Goal: Information Seeking & Learning: Learn about a topic

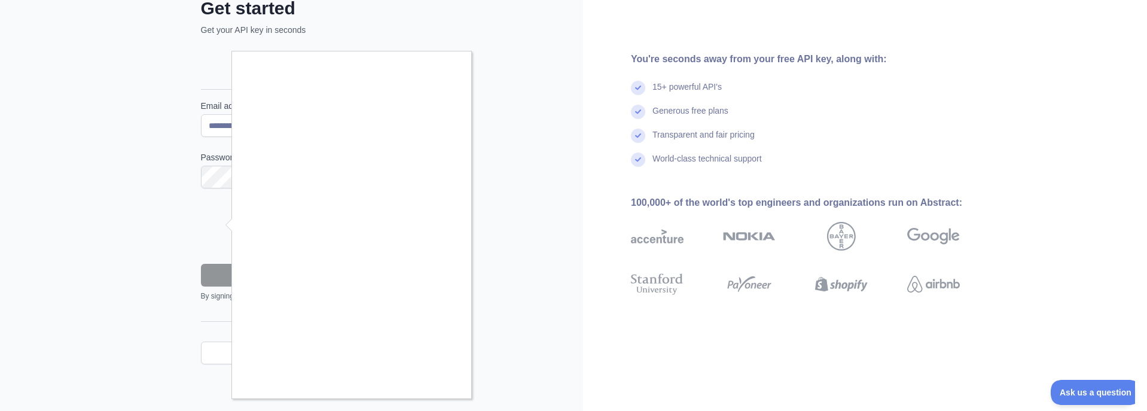
scroll to position [80, 0]
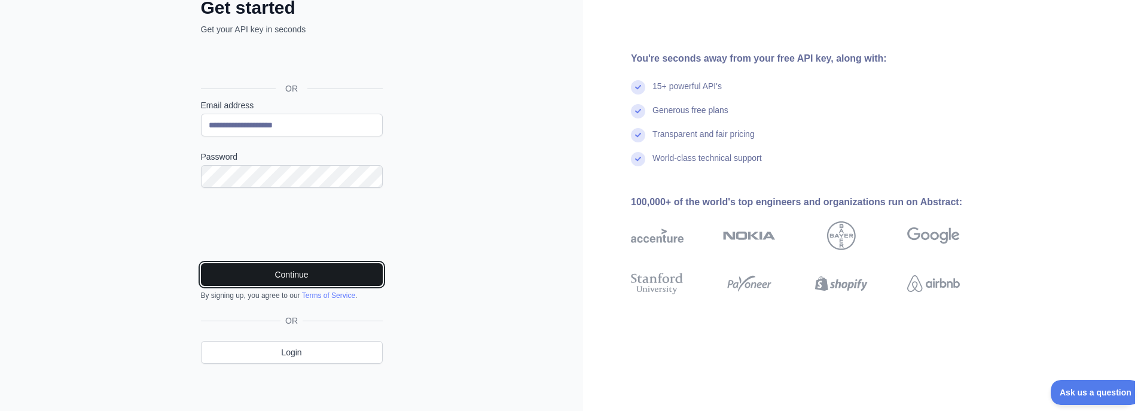
click at [332, 279] on button "Continue" at bounding box center [292, 274] width 182 height 23
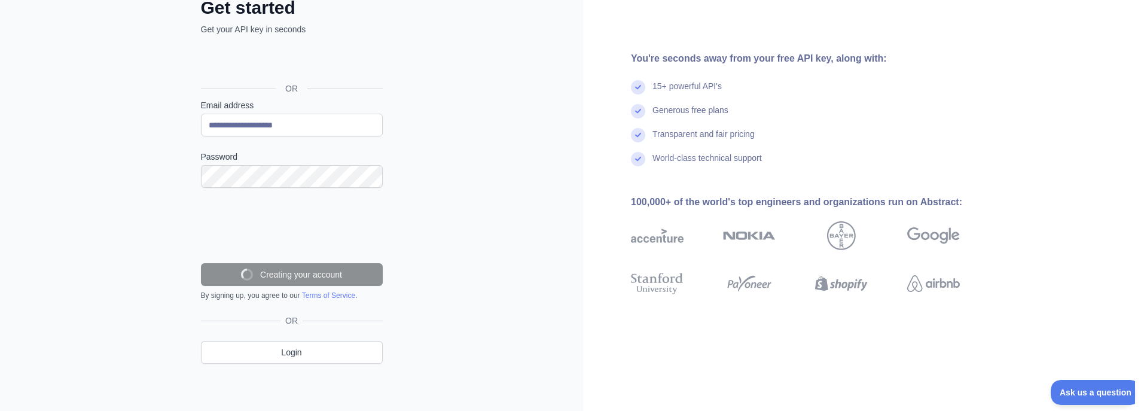
scroll to position [41, 0]
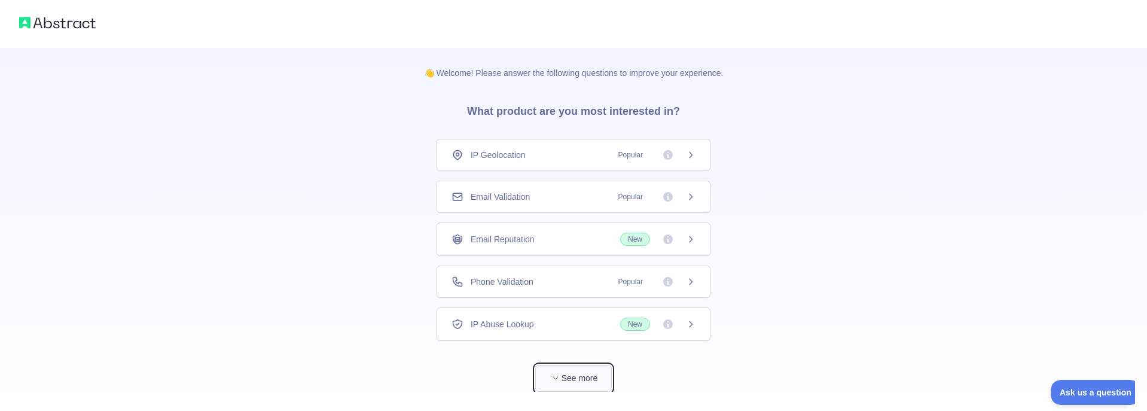
click at [572, 377] on button "See more" at bounding box center [573, 378] width 77 height 27
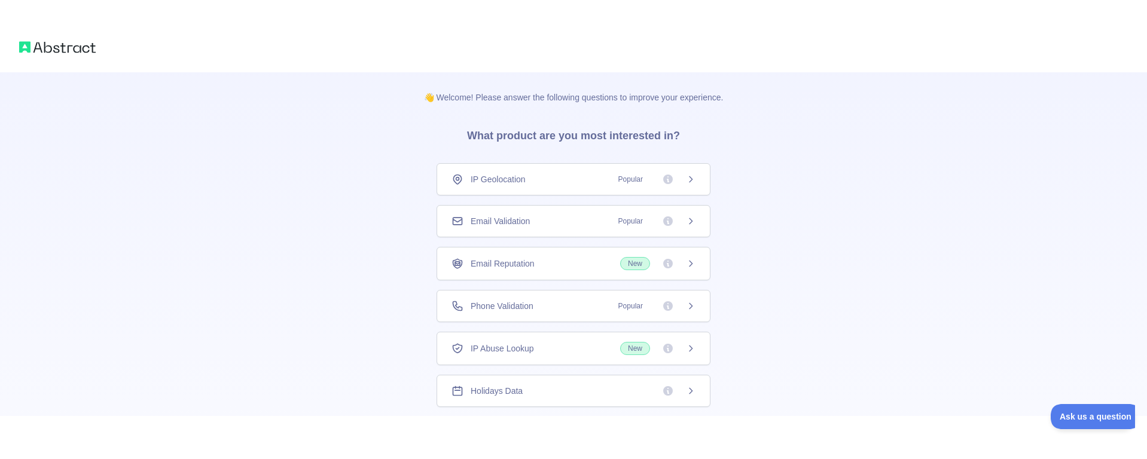
scroll to position [47, 0]
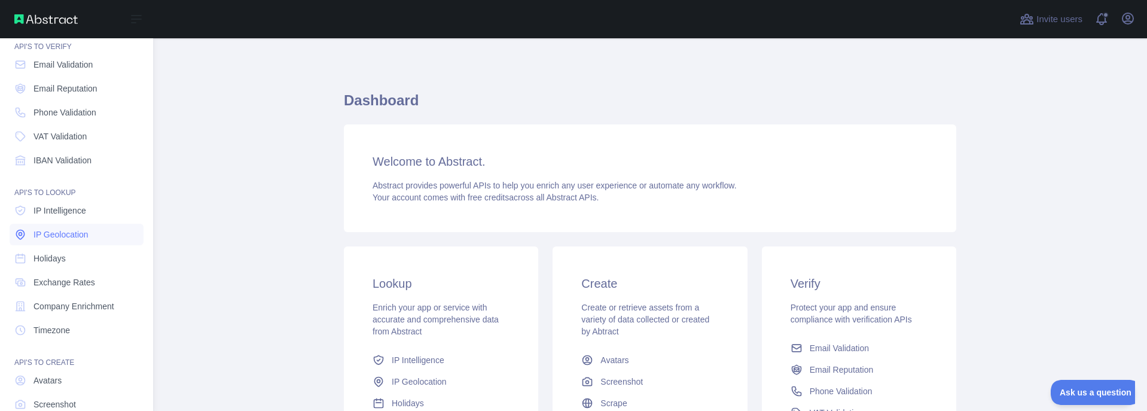
scroll to position [44, 0]
click at [62, 232] on span "IP Geolocation" at bounding box center [60, 235] width 55 height 12
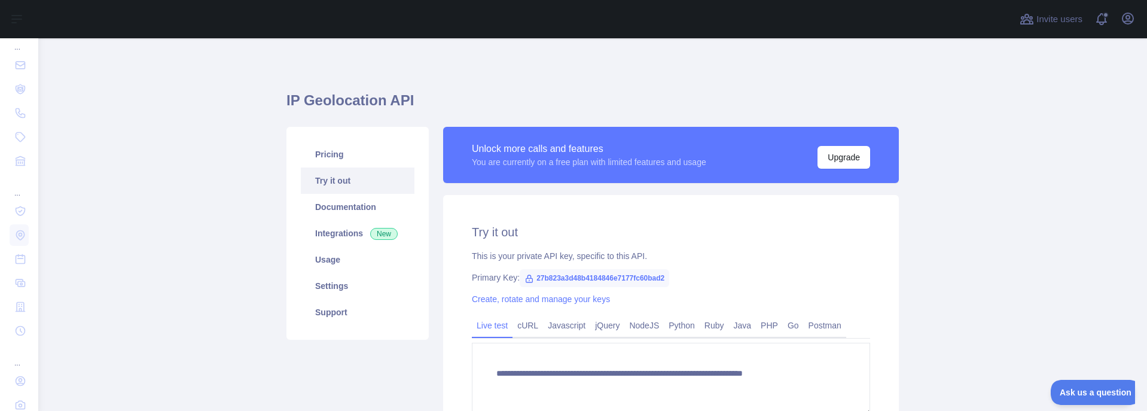
type textarea "**********"
drag, startPoint x: 662, startPoint y: 276, endPoint x: 524, endPoint y: 283, distance: 138.9
click at [524, 283] on span "27b823a3d48b4184846e7177fc60bad2" at bounding box center [594, 278] width 149 height 18
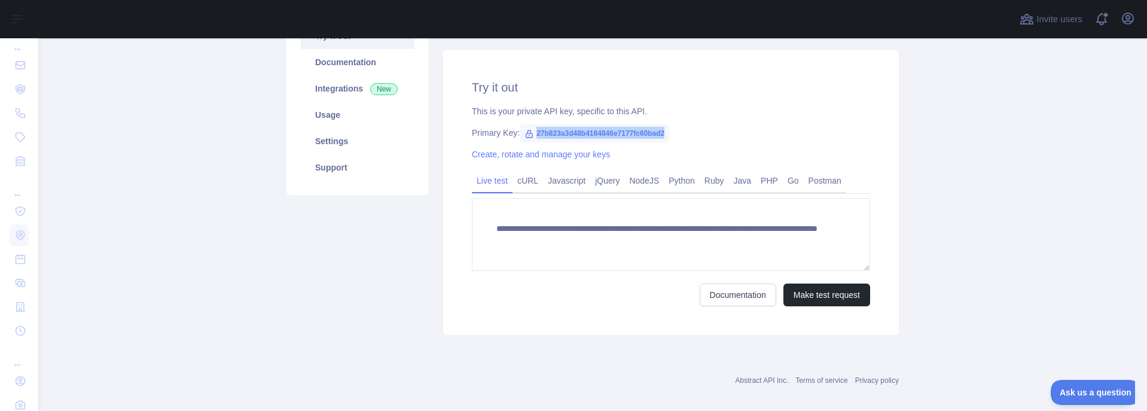
scroll to position [155, 0]
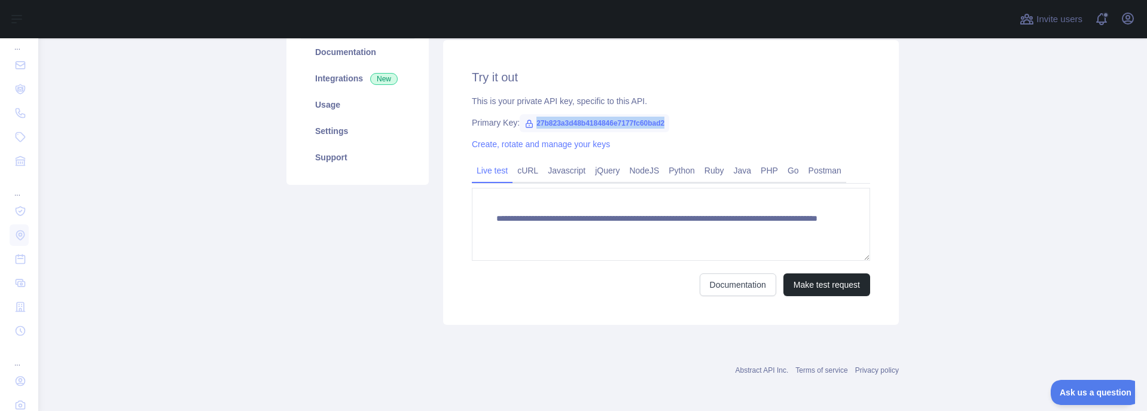
copy span "27b823a3d48b4184846e7177fc60bad2"
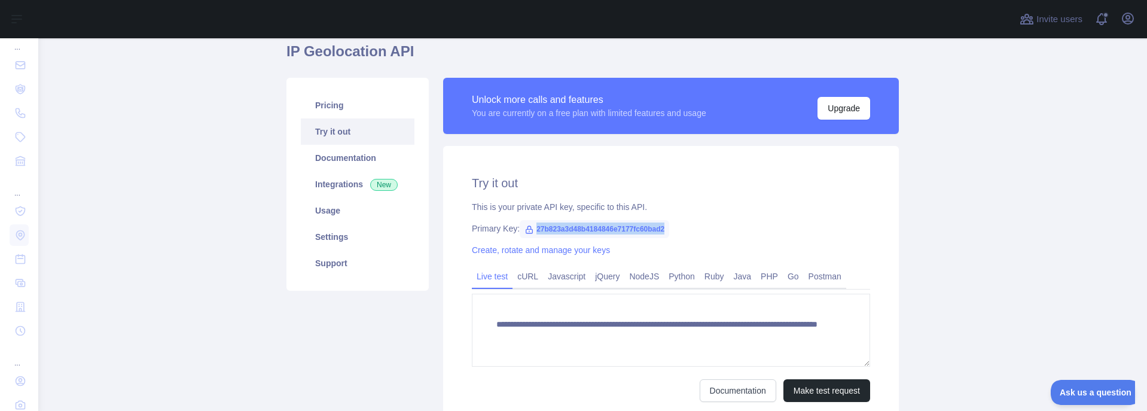
scroll to position [11, 0]
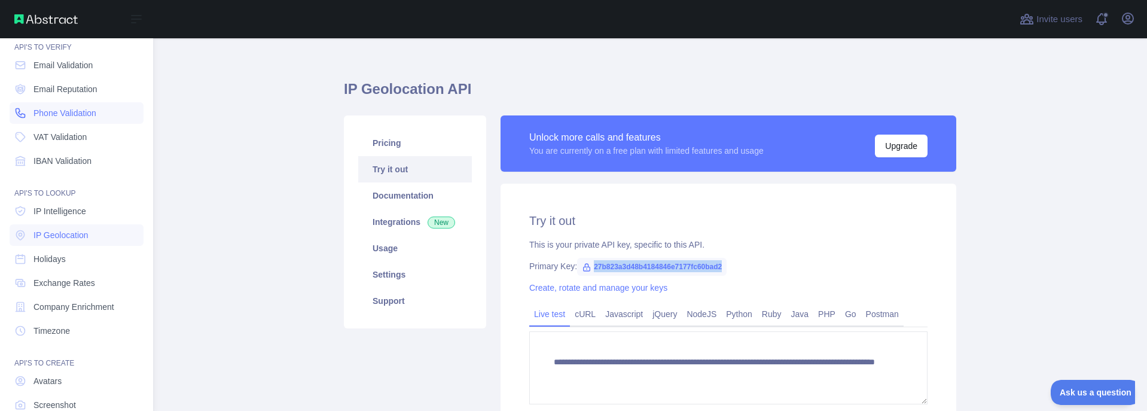
click at [90, 113] on span "Phone Validation" at bounding box center [64, 113] width 63 height 12
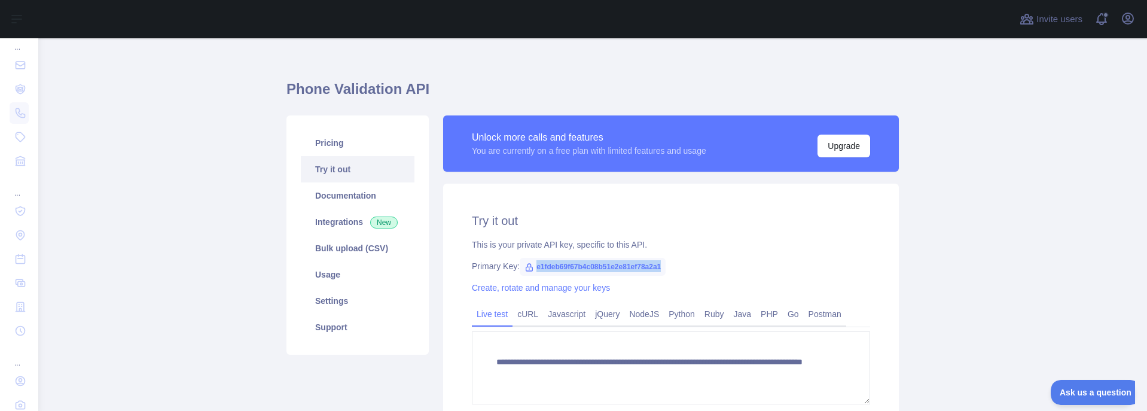
drag, startPoint x: 536, startPoint y: 269, endPoint x: 662, endPoint y: 263, distance: 125.7
click at [662, 263] on span "e1fdeb69f67b4c08b51e2e81ef78a2a1" at bounding box center [593, 267] width 146 height 18
copy span "e1fdeb69f67b4c08b51e2e81ef78a2a1"
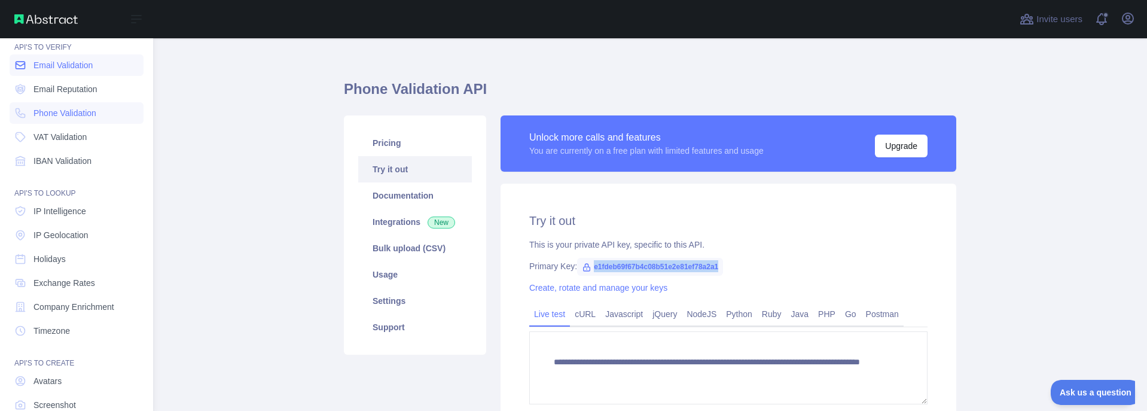
click at [66, 74] on link "Email Validation" at bounding box center [77, 65] width 134 height 22
click at [55, 97] on link "Email Reputation" at bounding box center [77, 89] width 134 height 22
click at [50, 117] on span "Phone Validation" at bounding box center [64, 113] width 63 height 12
click at [51, 137] on span "VAT Validation" at bounding box center [59, 137] width 53 height 12
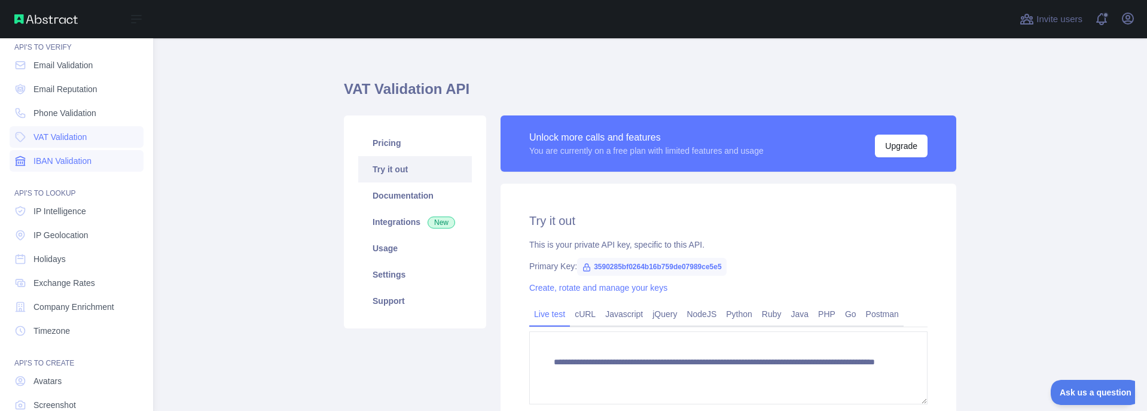
click at [48, 161] on span "IBAN Validation" at bounding box center [62, 161] width 58 height 12
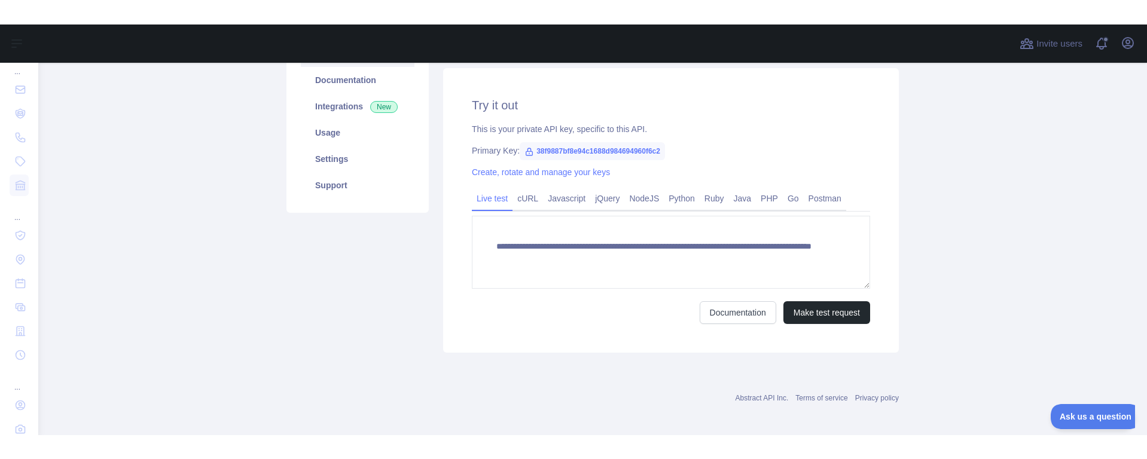
scroll to position [155, 0]
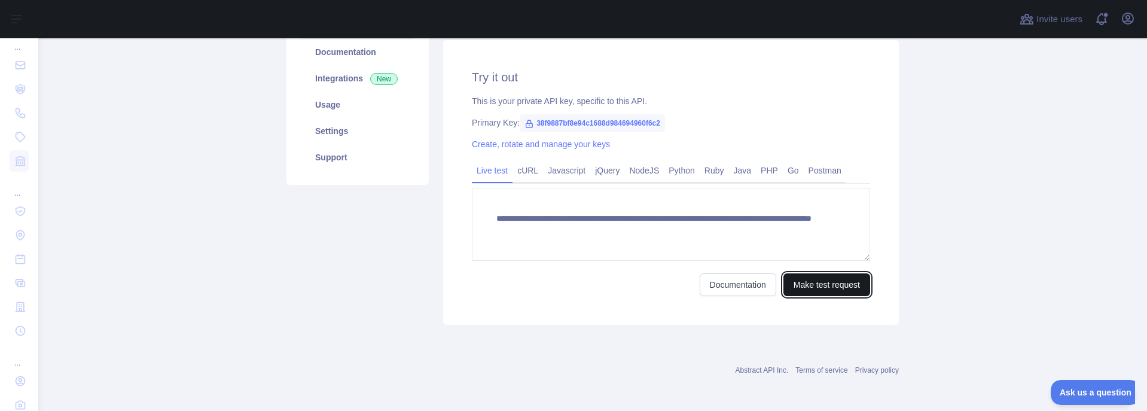
click at [822, 288] on button "Make test request" at bounding box center [826, 284] width 87 height 23
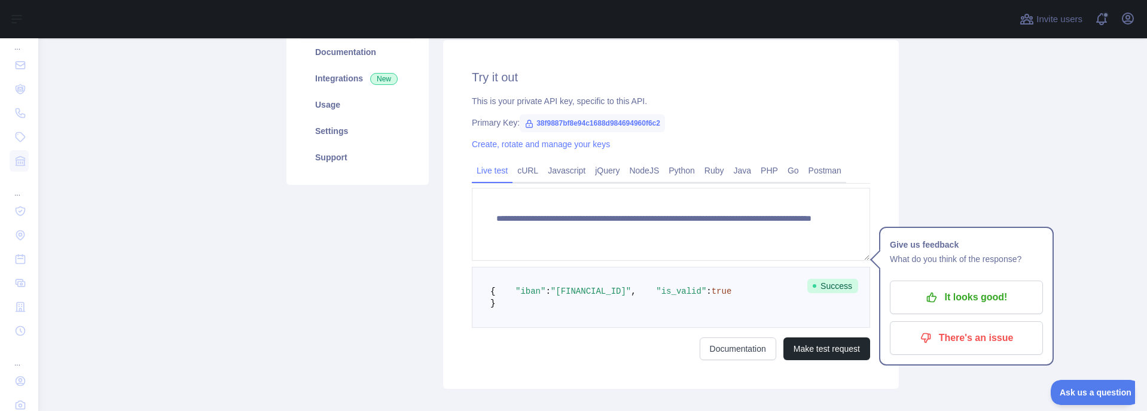
click at [576, 123] on span "38f9887bf8e94c1688d984694960f6c2" at bounding box center [592, 123] width 145 height 18
copy span "38f9887bf8e94c1688d984694960f6c2"
